Goal: Task Accomplishment & Management: Manage account settings

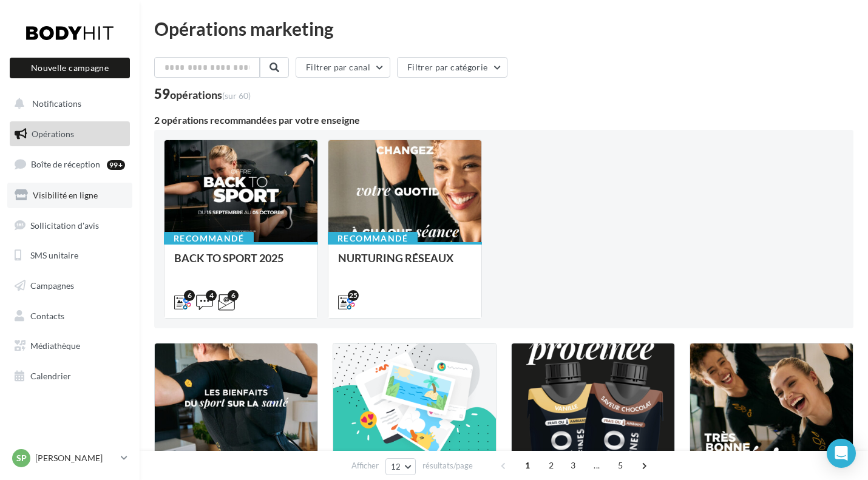
click at [79, 197] on span "Visibilité en ligne" at bounding box center [65, 195] width 65 height 10
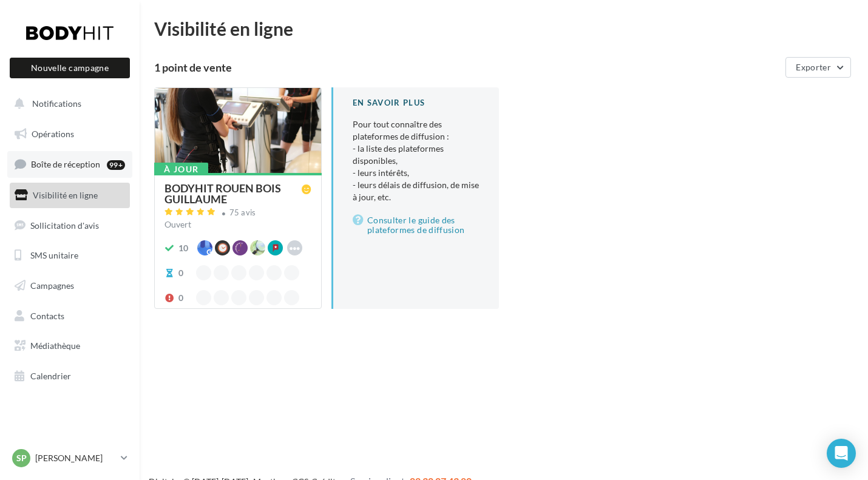
click at [77, 166] on span "Boîte de réception" at bounding box center [65, 164] width 69 height 10
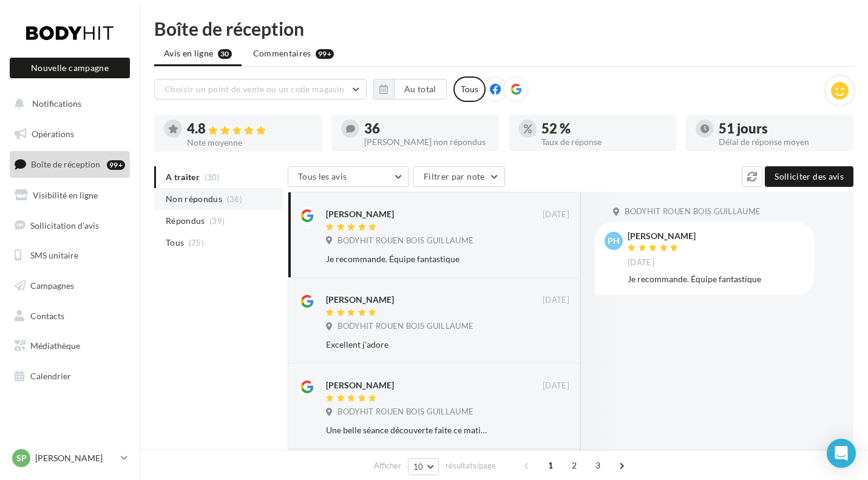
click at [184, 200] on span "Non répondus" at bounding box center [194, 199] width 56 height 12
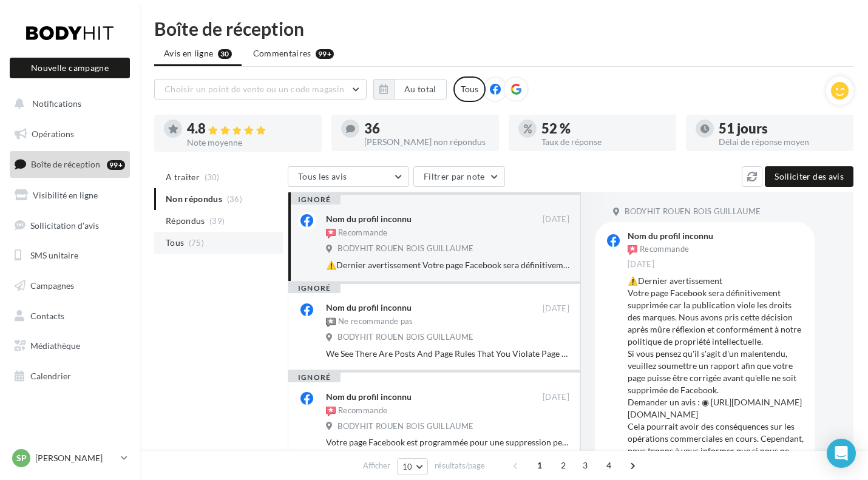
click at [175, 245] on span "Tous" at bounding box center [175, 243] width 18 height 12
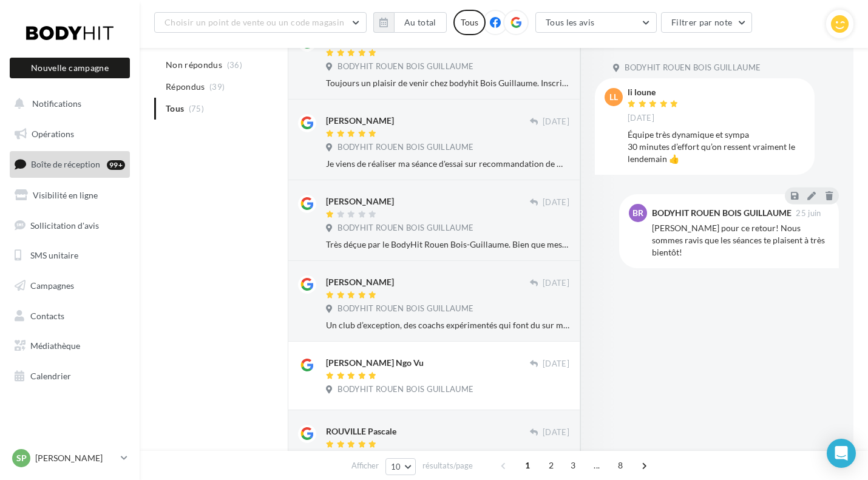
scroll to position [609, 0]
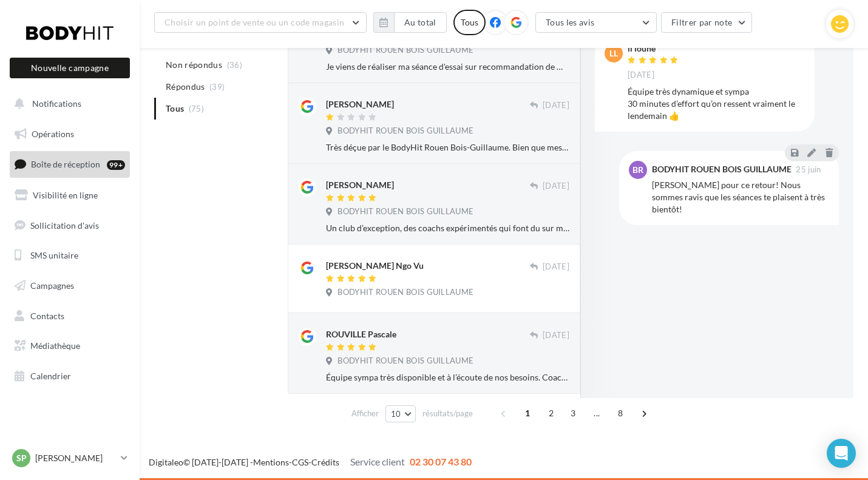
click at [56, 163] on span "Boîte de réception" at bounding box center [65, 164] width 69 height 10
